Goal: Information Seeking & Learning: Find specific fact

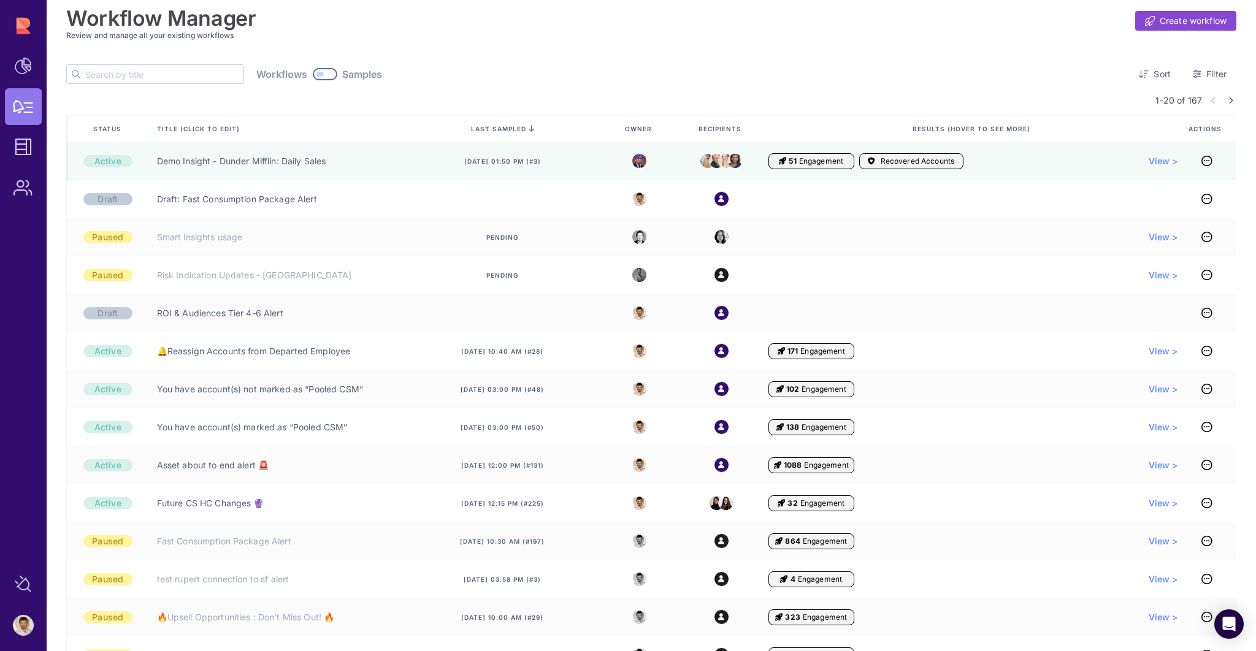
click at [120, 77] on input "text" at bounding box center [164, 74] width 158 height 18
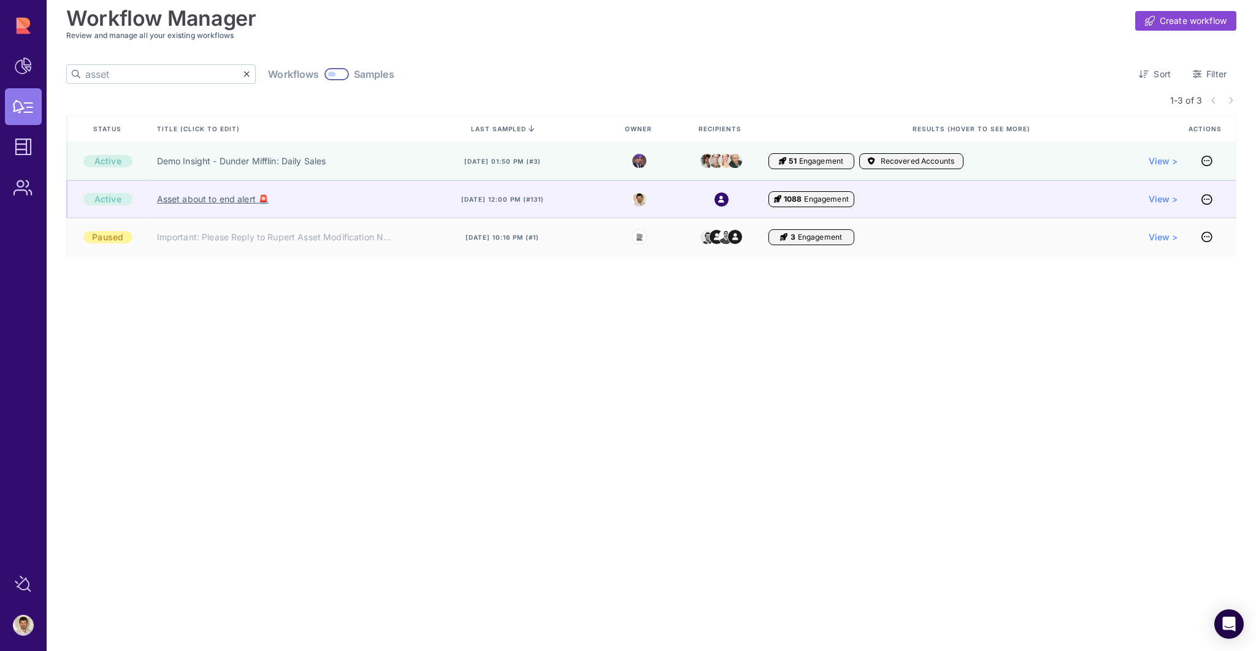
type input "asset"
click at [216, 200] on link "Asset about to end alert 🚨" at bounding box center [213, 199] width 112 height 12
